Goal: Task Accomplishment & Management: Use online tool/utility

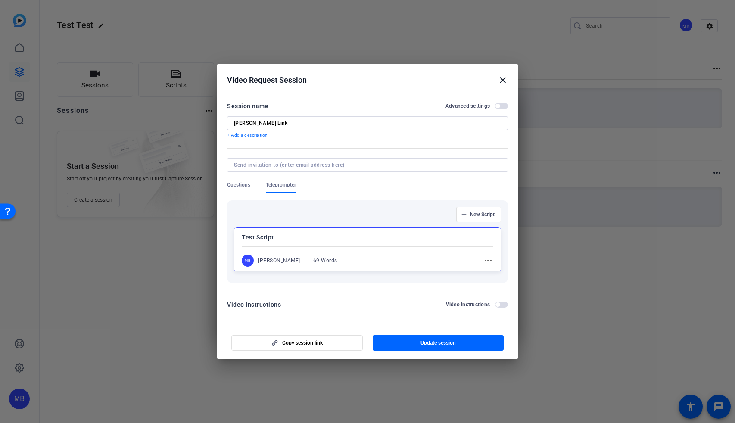
click at [503, 81] on mat-icon "close" at bounding box center [503, 80] width 10 height 10
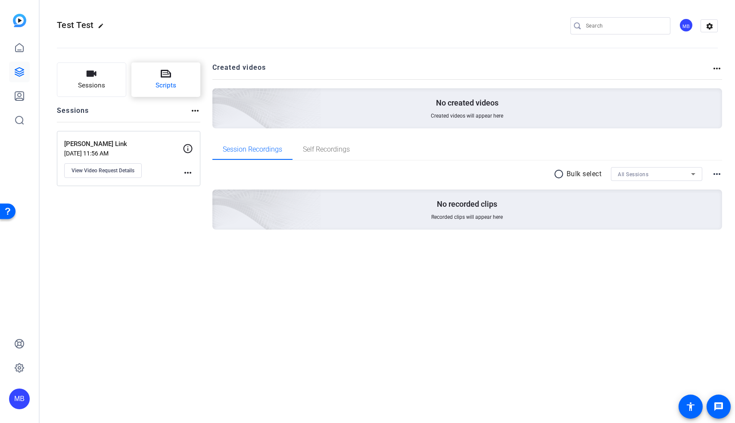
click at [163, 74] on icon at bounding box center [166, 74] width 10 height 10
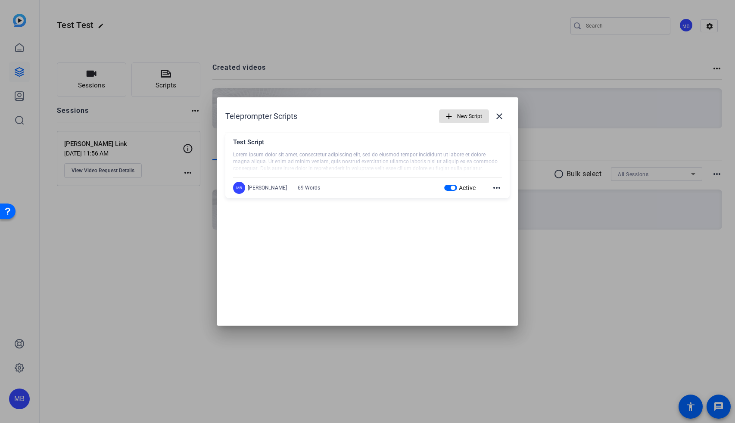
click at [447, 116] on mat-icon "add" at bounding box center [448, 116] width 9 height 9
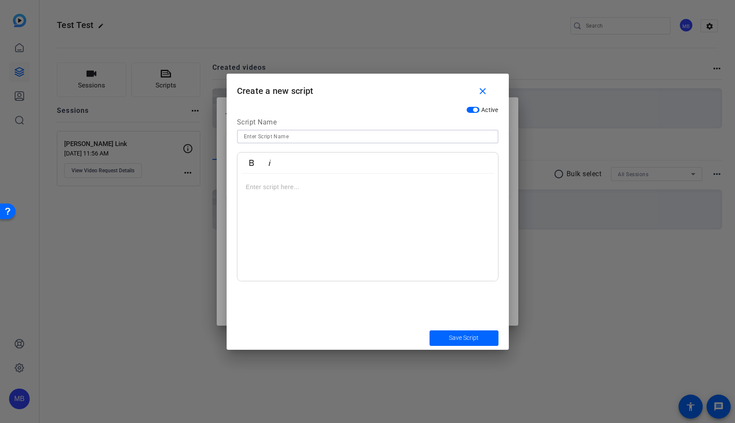
click at [312, 141] on input at bounding box center [368, 136] width 248 height 10
type input "Nick Script - September"
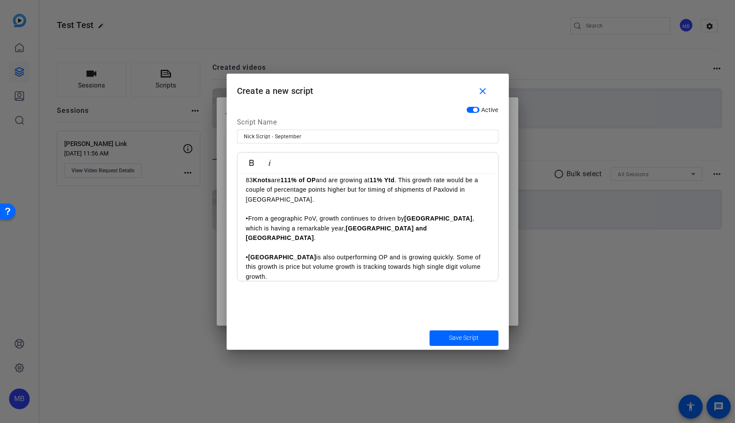
scroll to position [299, 0]
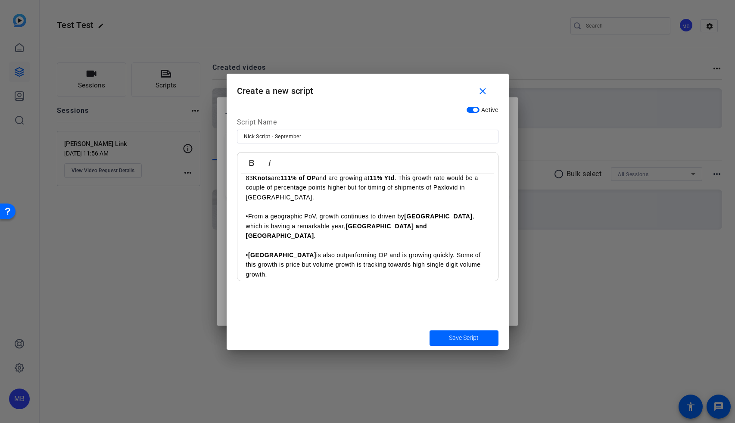
click at [261, 299] on p "•" at bounding box center [368, 303] width 244 height 9
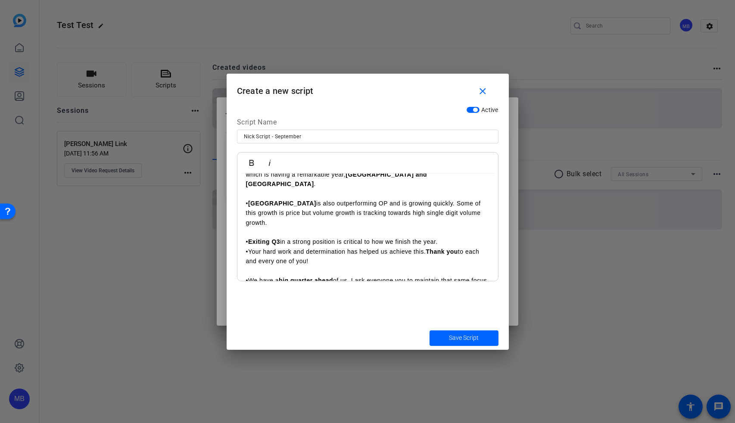
scroll to position [353, 0]
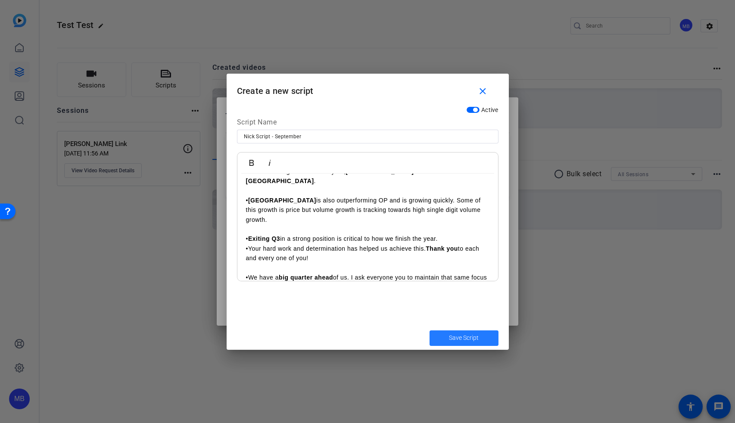
click at [462, 340] on span "Save Script" at bounding box center [464, 338] width 30 height 9
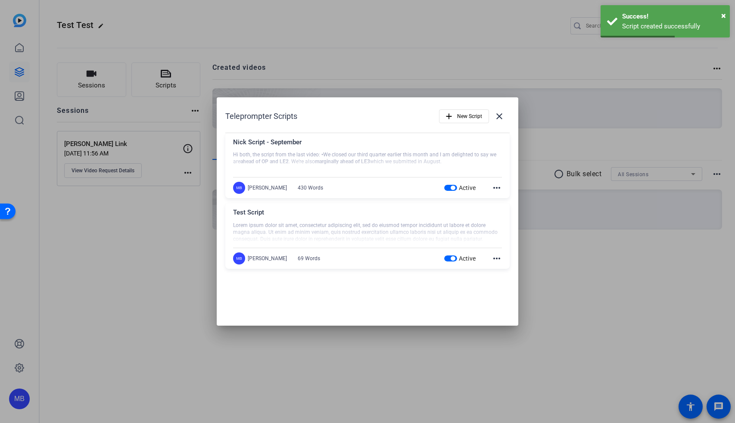
click at [369, 187] on div "MB [PERSON_NAME] 430 Words Active more_horiz" at bounding box center [367, 188] width 269 height 12
click at [345, 190] on div "MB [PERSON_NAME] 430 Words Active more_horiz" at bounding box center [367, 188] width 269 height 12
click at [497, 116] on mat-icon "close" at bounding box center [499, 116] width 10 height 10
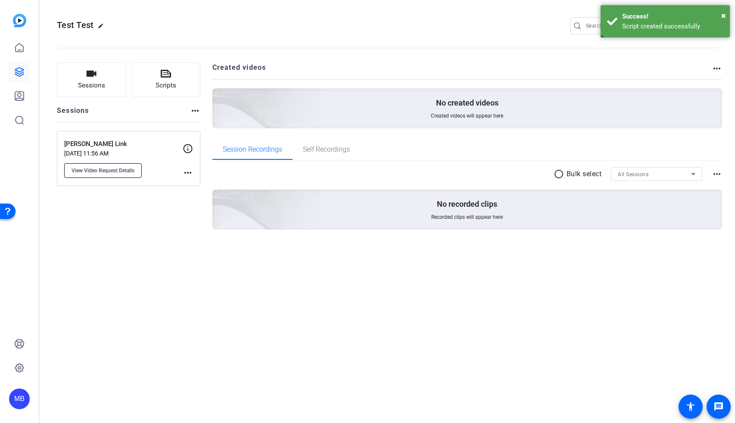
click at [94, 172] on span "View Video Request Details" at bounding box center [103, 170] width 63 height 7
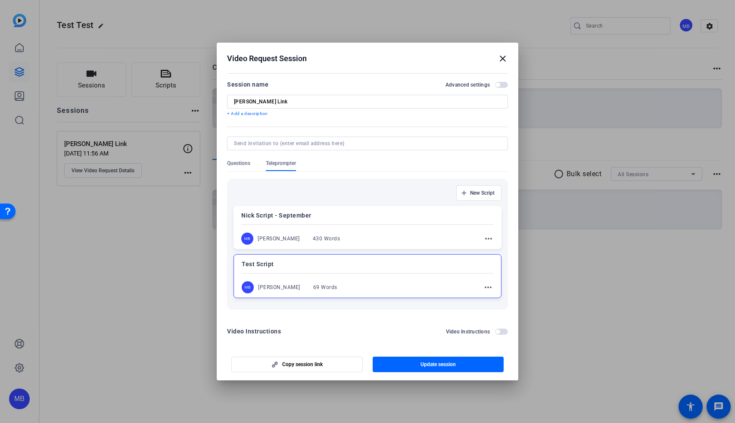
click at [505, 60] on mat-icon "close" at bounding box center [503, 58] width 10 height 10
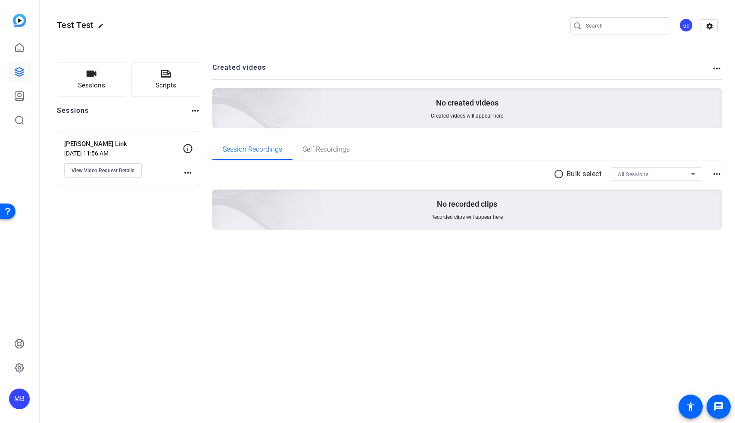
click at [104, 243] on div "Sessions Scripts Sessions more_horiz [PERSON_NAME] Test Link [DATE] 11:56 AM Vi…" at bounding box center [129, 159] width 144 height 195
click at [87, 86] on span "Sessions" at bounding box center [91, 86] width 27 height 10
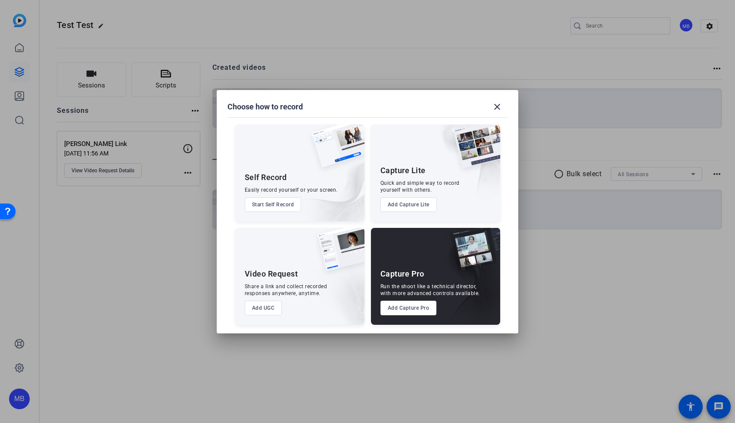
click at [258, 308] on button "Add UGC" at bounding box center [263, 308] width 37 height 15
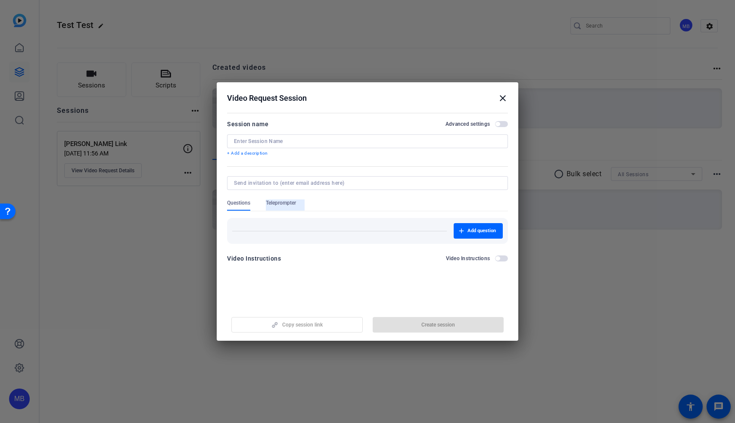
click at [281, 208] on span "Teleprompter" at bounding box center [281, 205] width 30 height 11
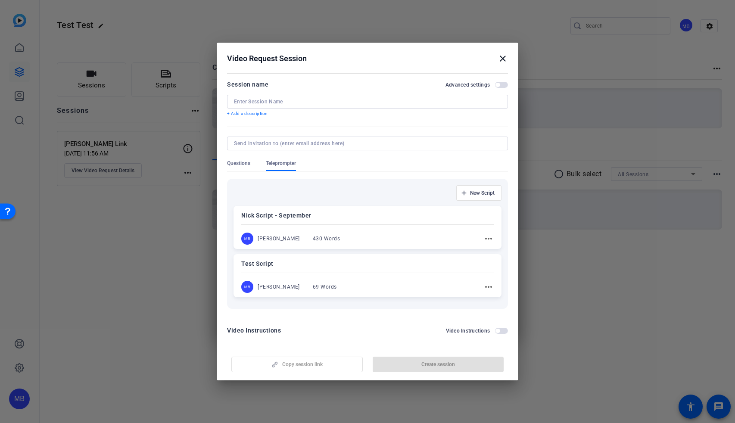
click at [360, 242] on div "MB [PERSON_NAME] 430 Words more_horiz" at bounding box center [367, 239] width 253 height 12
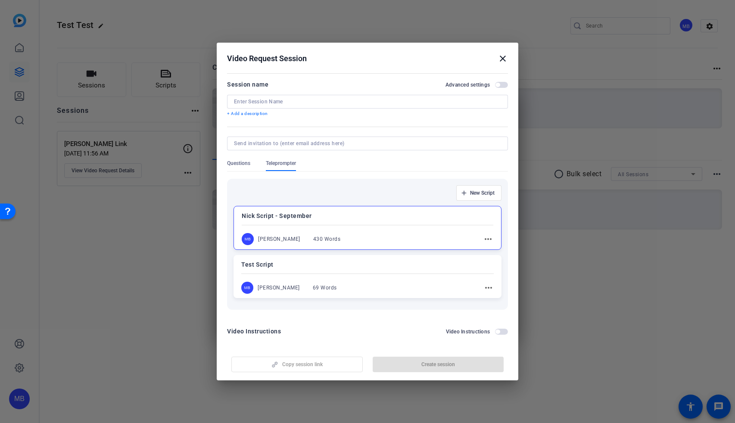
scroll to position [5, 0]
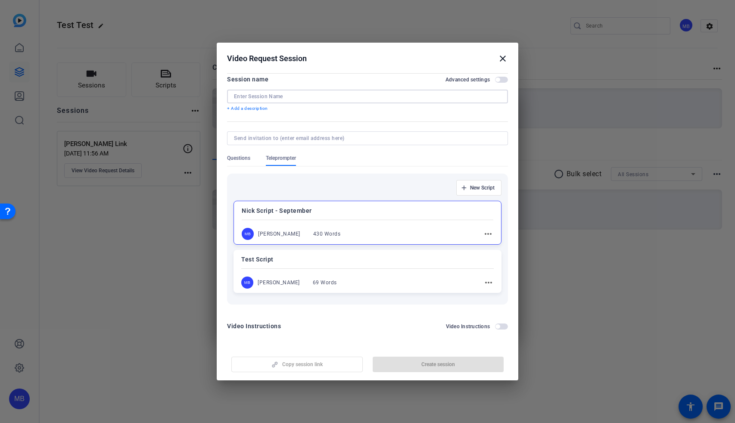
click at [260, 94] on input at bounding box center [367, 96] width 267 height 7
type input "[PERSON_NAME]"
click at [402, 366] on span "button" at bounding box center [438, 364] width 131 height 21
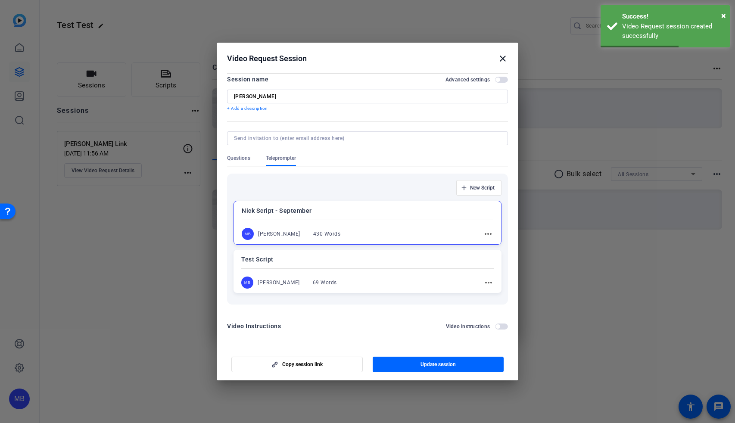
click at [501, 60] on mat-icon "close" at bounding box center [503, 58] width 10 height 10
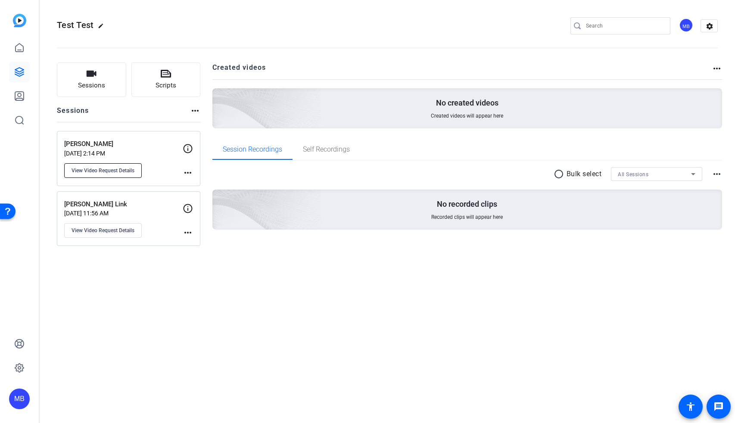
click at [117, 171] on span "View Video Request Details" at bounding box center [103, 170] width 63 height 7
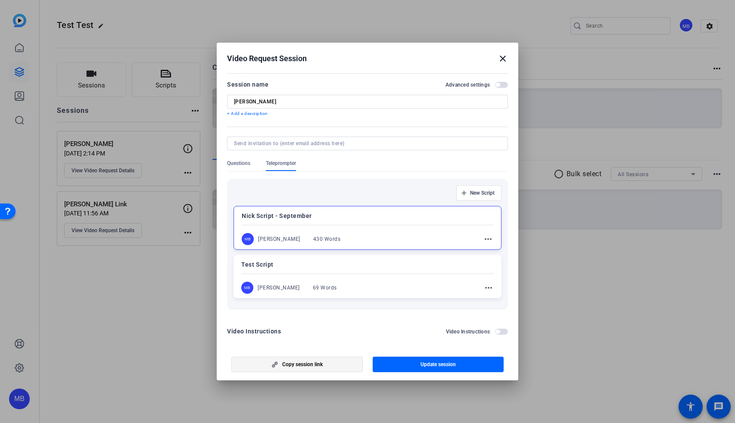
click at [306, 364] on span "Copy session link" at bounding box center [302, 364] width 41 height 7
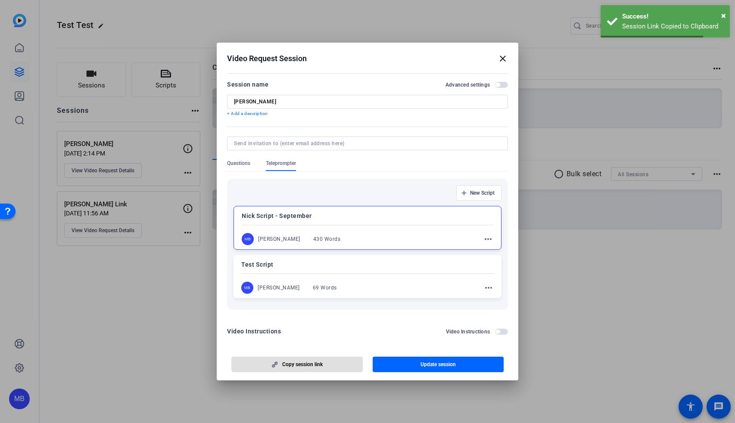
click at [503, 61] on mat-icon "close" at bounding box center [503, 58] width 10 height 10
